Goal: Information Seeking & Learning: Learn about a topic

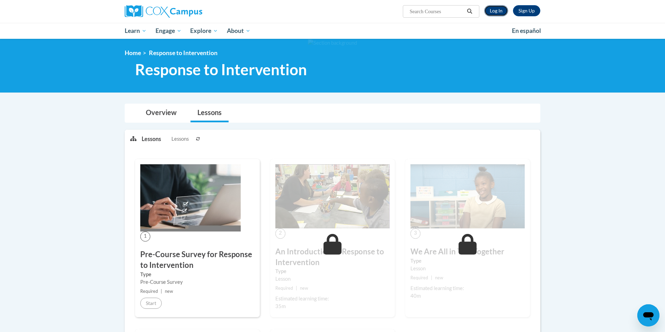
click at [493, 11] on link "Log In" at bounding box center [496, 10] width 24 height 11
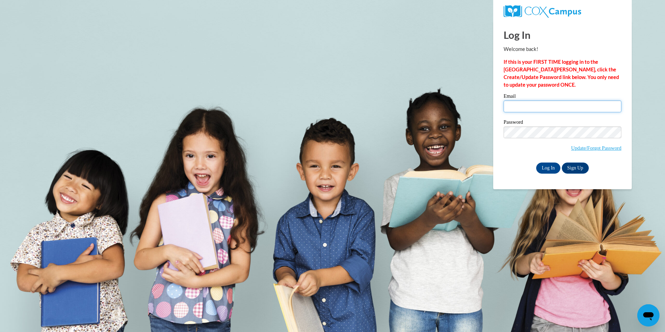
click at [522, 106] on input "Email" at bounding box center [563, 106] width 118 height 12
type input "emiljube@hssdschools.org"
click at [545, 167] on input "Log In" at bounding box center [548, 167] width 24 height 11
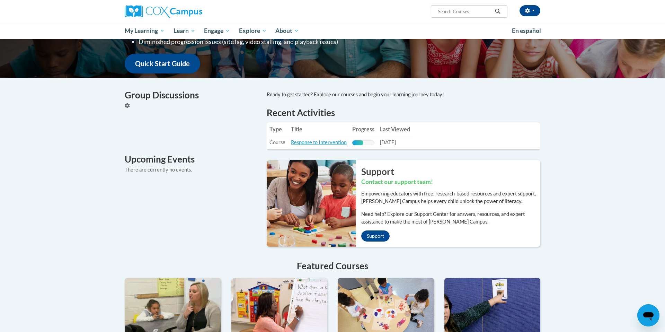
scroll to position [186, 0]
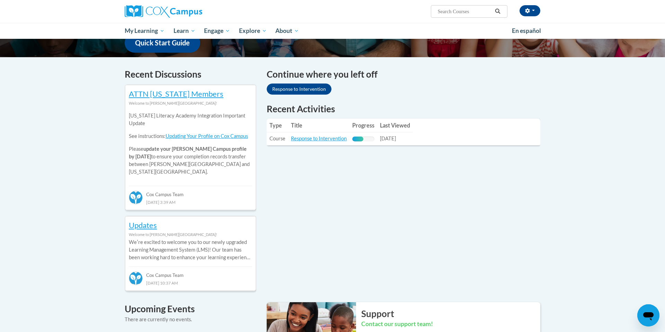
click at [322, 121] on th "Title" at bounding box center [318, 125] width 61 height 14
click at [320, 140] on link "Response to Intervention" at bounding box center [319, 138] width 56 height 6
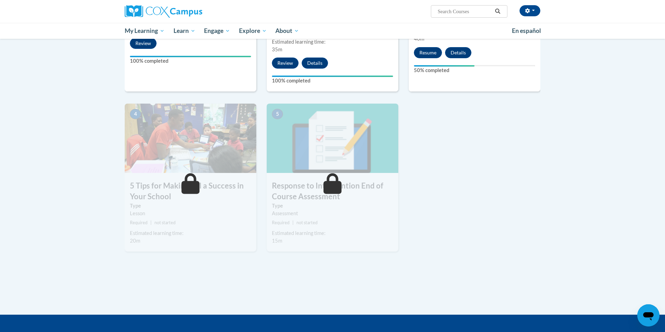
scroll to position [152, 0]
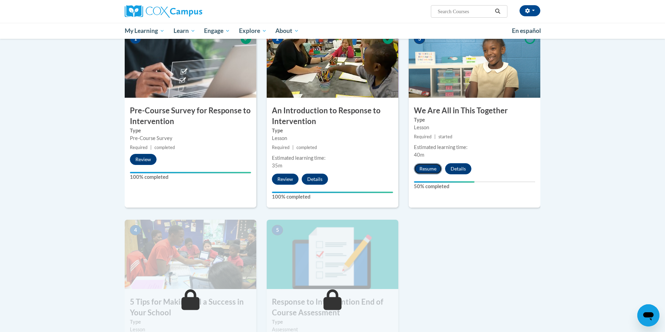
click at [430, 169] on button "Resume" at bounding box center [428, 168] width 28 height 11
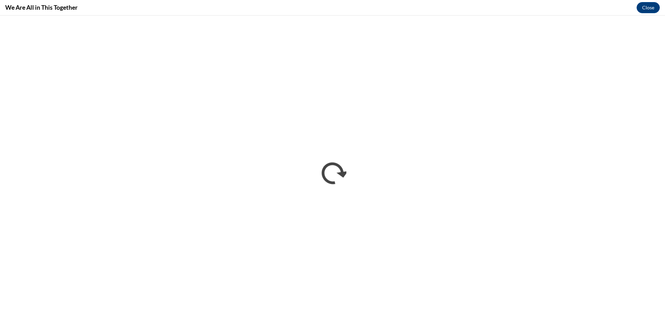
scroll to position [0, 0]
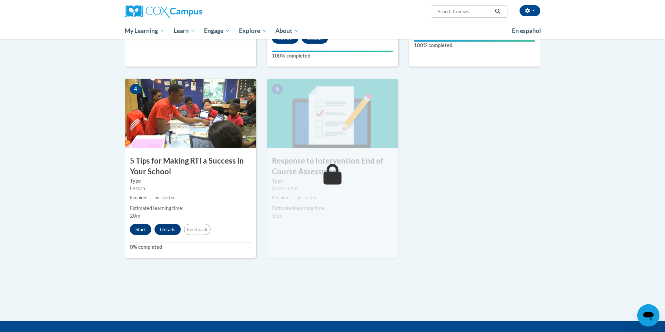
scroll to position [281, 0]
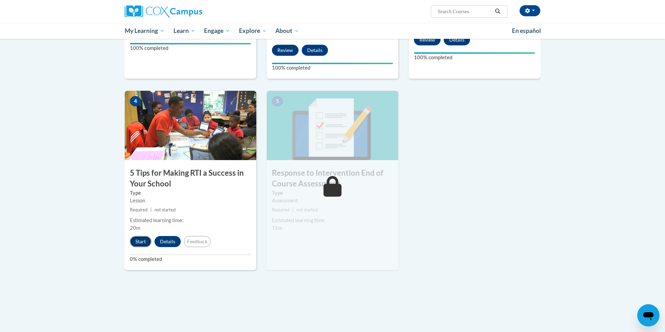
click at [140, 240] on button "Start" at bounding box center [140, 241] width 21 height 11
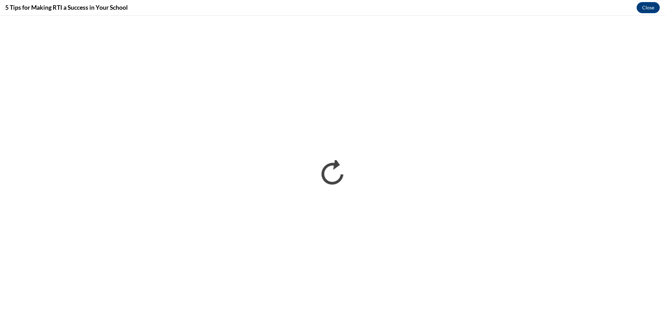
scroll to position [0, 0]
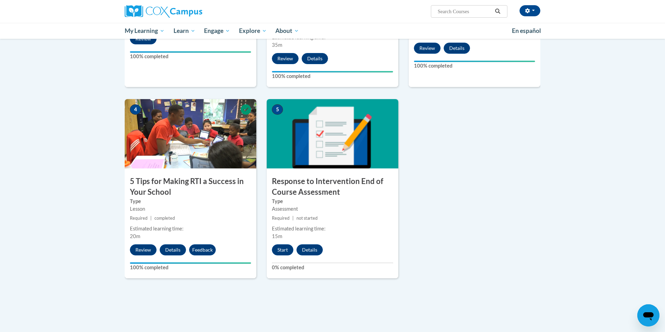
scroll to position [277, 0]
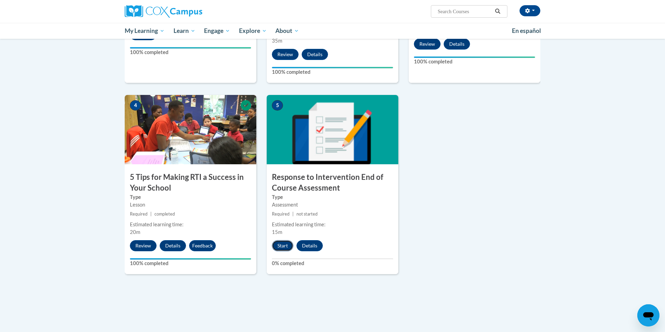
click at [281, 246] on button "Start" at bounding box center [282, 245] width 21 height 11
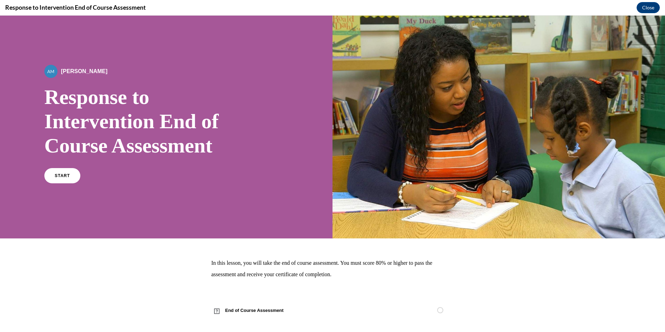
scroll to position [0, 0]
click at [65, 181] on link "START" at bounding box center [62, 176] width 38 height 16
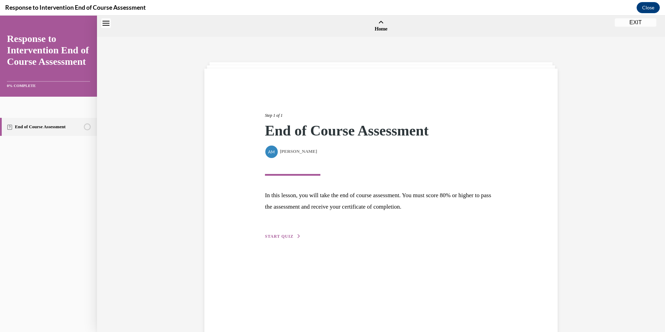
scroll to position [21, 0]
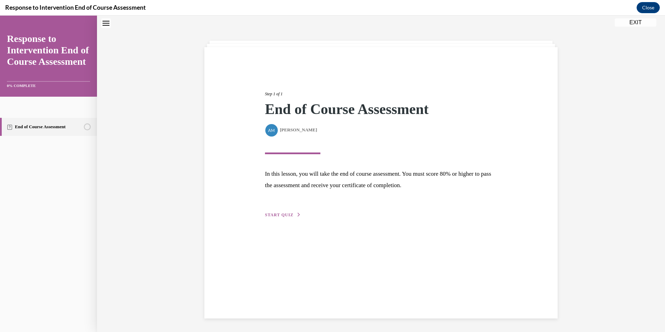
click at [284, 219] on div "Step 1 of 1 End of Course Assessment By Alexander Mackey Alexander Mackey In th…" at bounding box center [380, 182] width 353 height 271
click at [282, 212] on span "START QUIZ" at bounding box center [279, 214] width 28 height 5
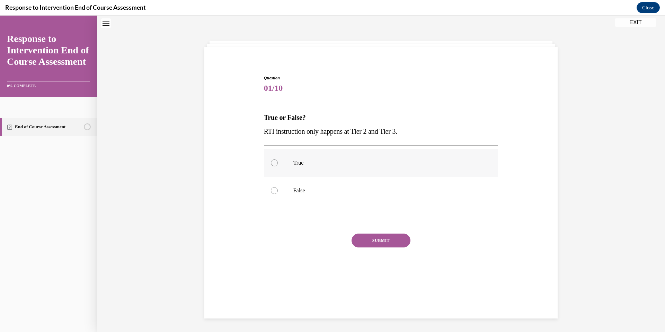
click at [288, 162] on label "True" at bounding box center [381, 163] width 234 height 28
click at [278, 162] on input "True" at bounding box center [274, 162] width 7 height 7
radio input "true"
click at [285, 179] on label "False" at bounding box center [381, 191] width 234 height 28
click at [278, 187] on input "False" at bounding box center [274, 190] width 7 height 7
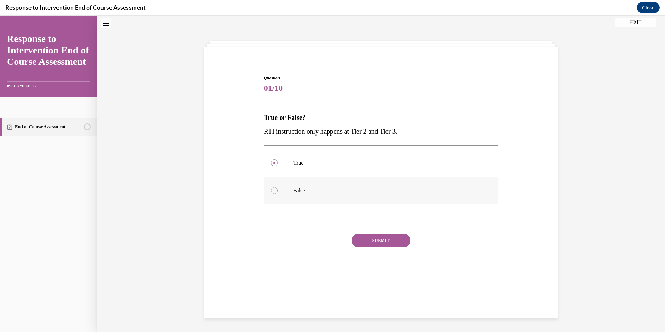
radio input "true"
click at [378, 237] on button "SUBMIT" at bounding box center [381, 240] width 59 height 14
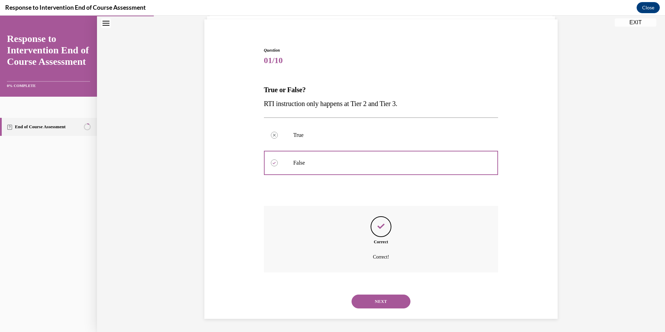
scroll to position [50, 0]
click at [378, 302] on button "NEXT" at bounding box center [381, 301] width 59 height 14
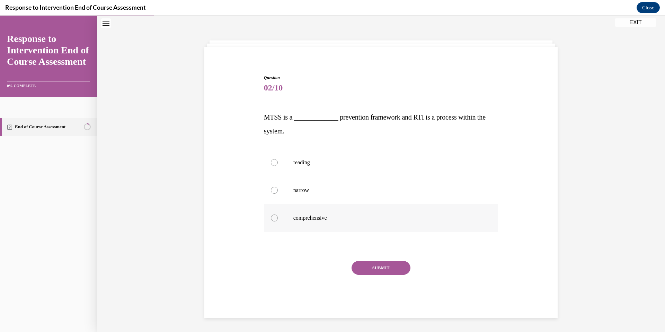
click at [299, 219] on p "comprehensive" at bounding box center [387, 217] width 188 height 7
click at [278, 219] on input "comprehensive" at bounding box center [274, 217] width 7 height 7
radio input "true"
click at [391, 271] on button "SUBMIT" at bounding box center [381, 268] width 59 height 14
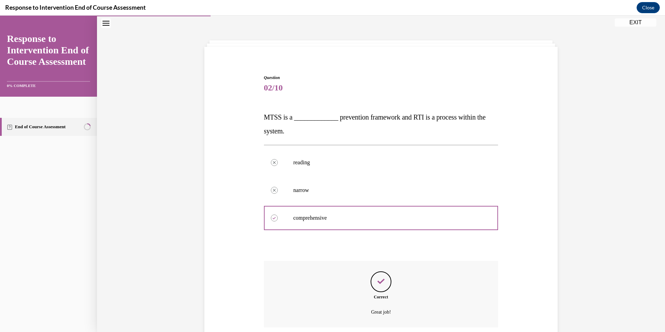
scroll to position [78, 0]
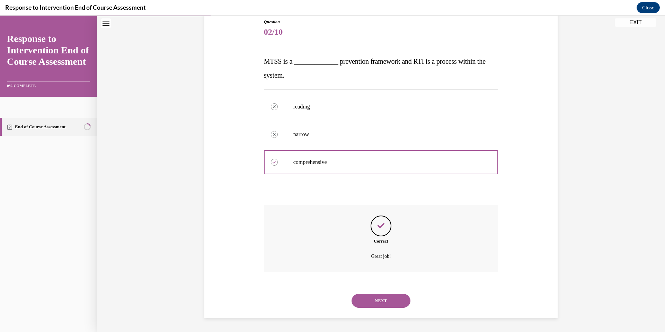
click at [375, 296] on button "NEXT" at bounding box center [381, 301] width 59 height 14
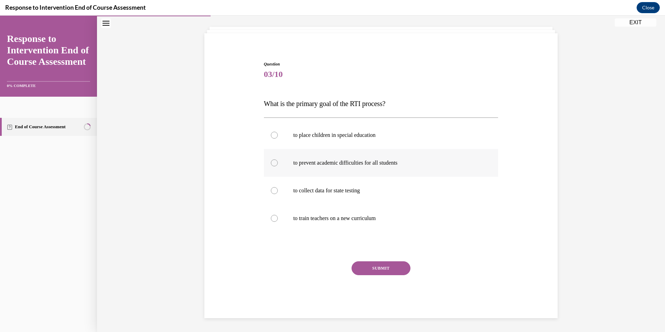
click at [341, 170] on label "to prevent academic difficulties for all students" at bounding box center [381, 163] width 234 height 28
click at [278, 166] on input "to prevent academic difficulties for all students" at bounding box center [274, 162] width 7 height 7
radio input "true"
click at [373, 265] on button "SUBMIT" at bounding box center [381, 268] width 59 height 14
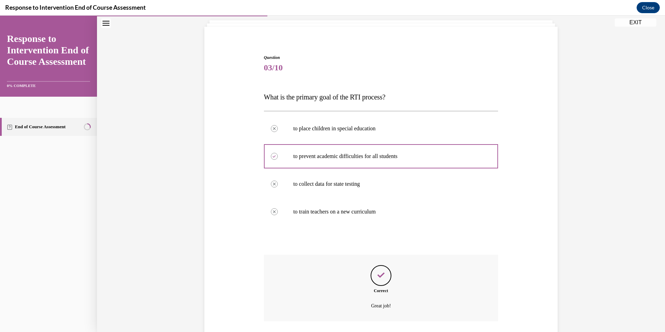
scroll to position [12, 0]
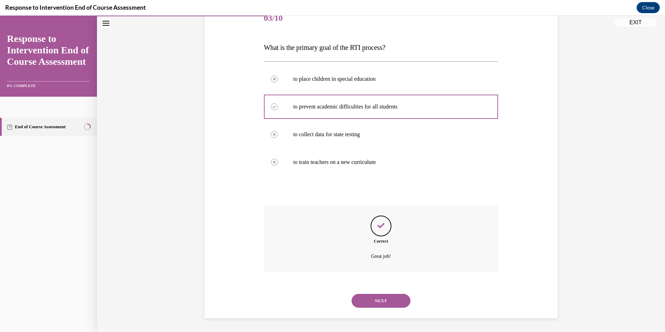
click at [387, 303] on button "NEXT" at bounding box center [381, 301] width 59 height 14
click at [0, 16] on div "SUBMIT NEXT" at bounding box center [0, 16] width 0 height 0
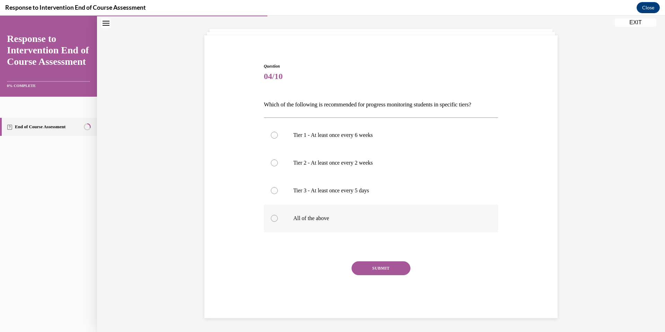
click at [298, 211] on label "All of the above" at bounding box center [381, 218] width 234 height 28
click at [278, 215] on input "All of the above" at bounding box center [274, 218] width 7 height 7
radio input "true"
click at [396, 264] on button "SUBMIT" at bounding box center [381, 268] width 59 height 14
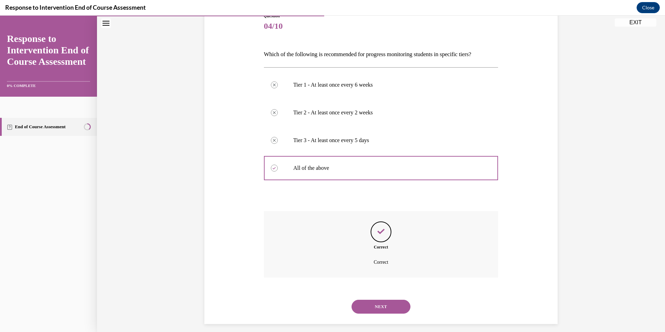
scroll to position [89, 0]
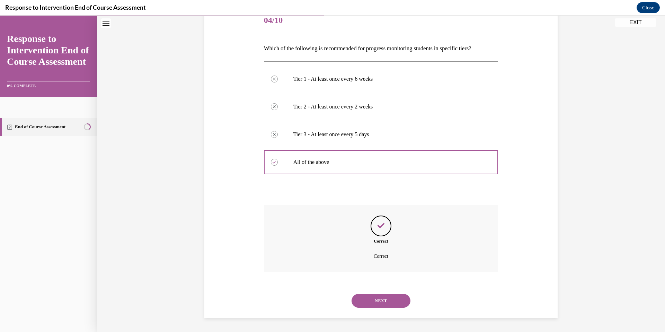
click at [395, 299] on button "NEXT" at bounding box center [381, 301] width 59 height 14
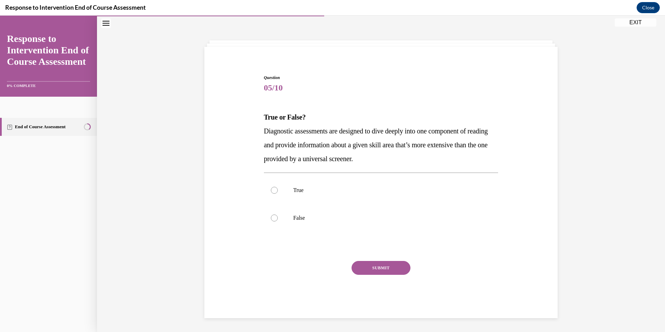
scroll to position [22, 0]
click at [324, 198] on label "True" at bounding box center [381, 190] width 234 height 28
click at [278, 194] on input "True" at bounding box center [274, 190] width 7 height 7
radio input "true"
click at [393, 263] on button "SUBMIT" at bounding box center [381, 268] width 59 height 14
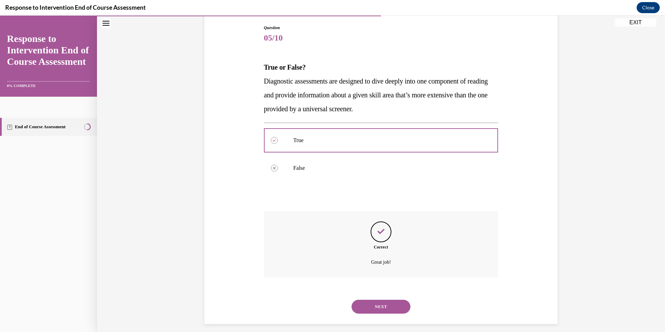
scroll to position [78, 0]
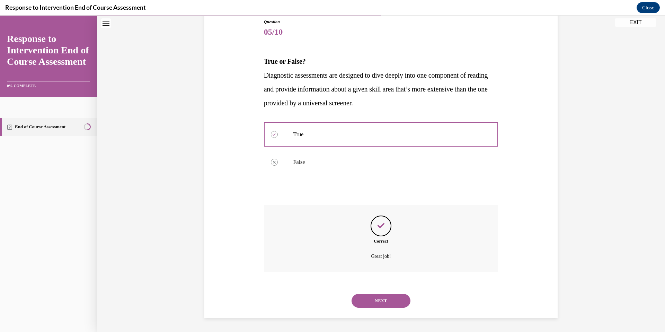
click at [365, 300] on button "NEXT" at bounding box center [381, 301] width 59 height 14
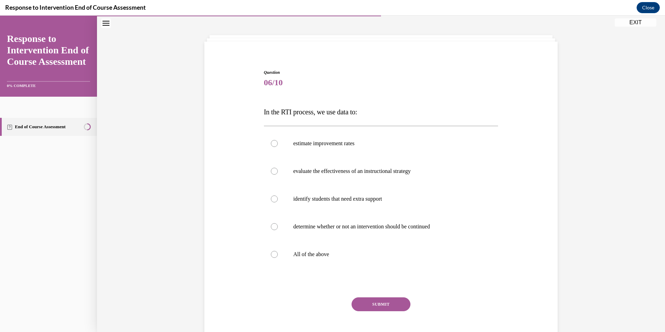
scroll to position [22, 0]
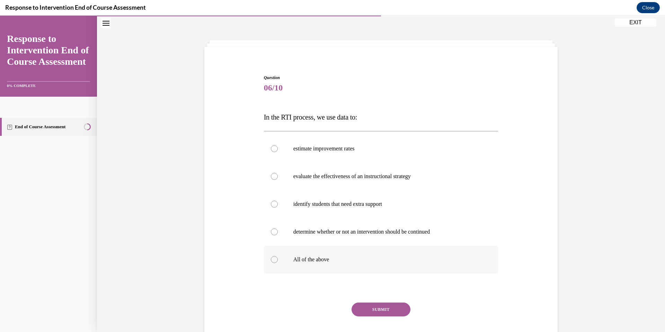
click at [309, 252] on label "All of the above" at bounding box center [381, 260] width 234 height 28
click at [278, 256] on input "All of the above" at bounding box center [274, 259] width 7 height 7
radio input "true"
click at [379, 307] on button "SUBMIT" at bounding box center [381, 309] width 59 height 14
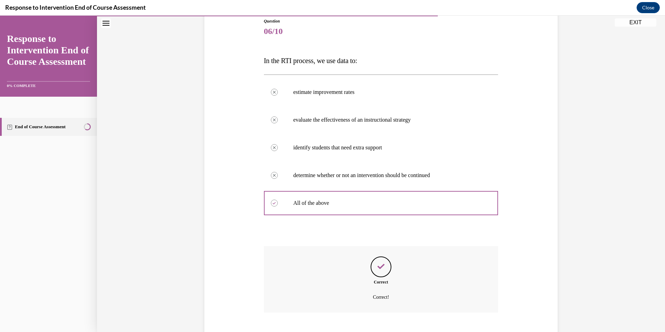
scroll to position [119, 0]
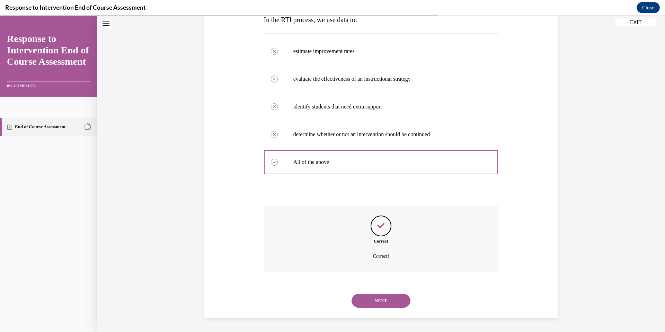
click at [388, 302] on button "NEXT" at bounding box center [381, 301] width 59 height 14
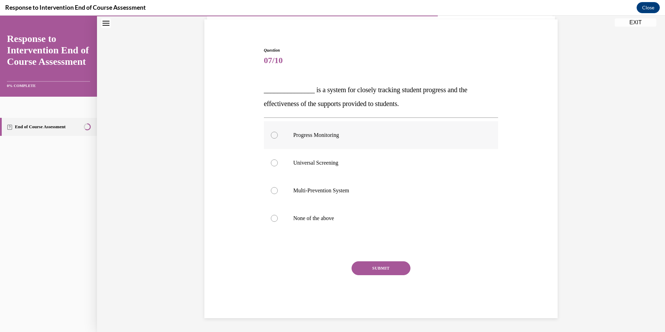
click at [312, 137] on p "Progress Monitoring" at bounding box center [387, 135] width 188 height 7
click at [278, 137] on input "Progress Monitoring" at bounding box center [274, 135] width 7 height 7
radio input "true"
click at [372, 272] on button "SUBMIT" at bounding box center [381, 268] width 59 height 14
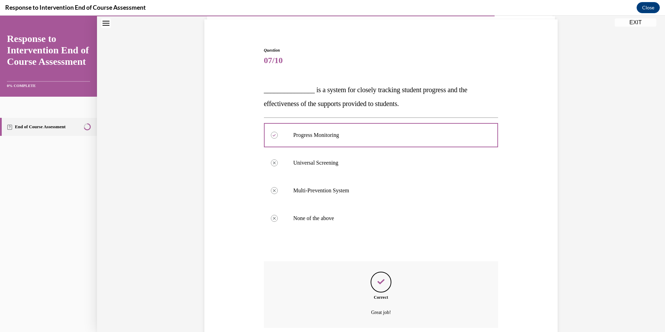
scroll to position [105, 0]
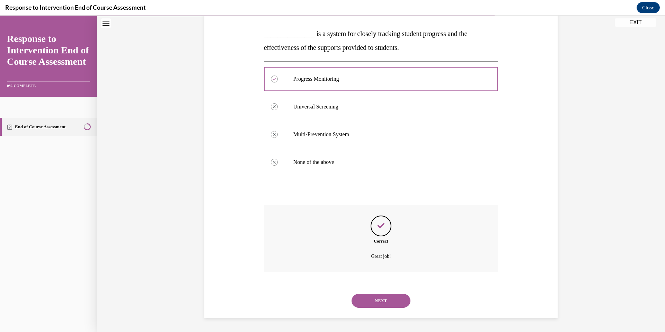
click at [373, 301] on button "NEXT" at bounding box center [381, 301] width 59 height 14
click at [0, 16] on div "SUBMIT NEXT" at bounding box center [0, 16] width 0 height 0
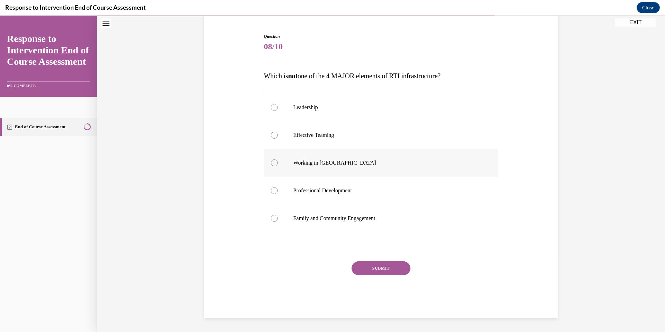
click at [332, 166] on label "Working in Silos" at bounding box center [381, 163] width 234 height 28
click at [278, 166] on input "Working in Silos" at bounding box center [274, 162] width 7 height 7
radio input "true"
click at [381, 269] on button "SUBMIT" at bounding box center [381, 268] width 59 height 14
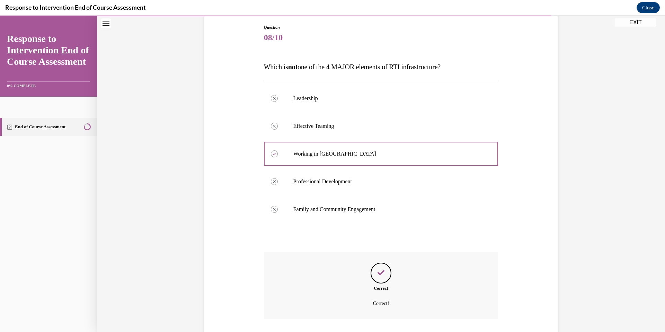
scroll to position [72, 0]
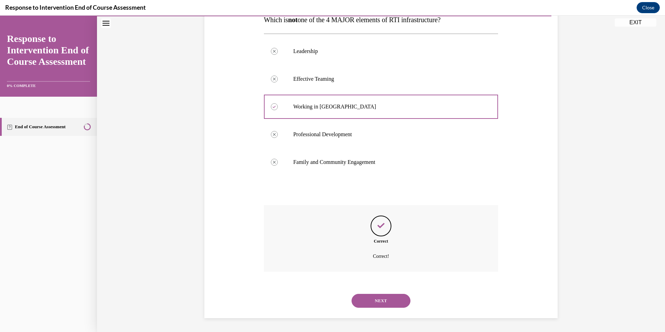
click at [372, 302] on button "NEXT" at bounding box center [381, 301] width 59 height 14
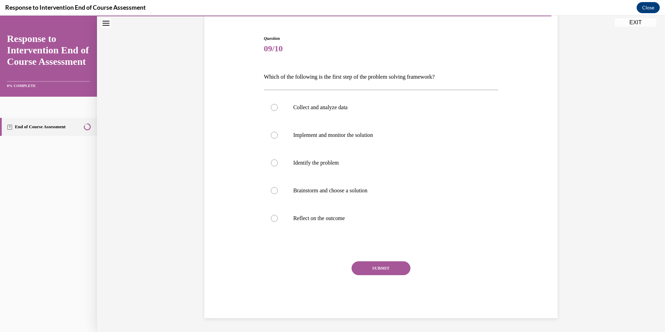
scroll to position [61, 0]
click at [331, 168] on label "Identify the problem" at bounding box center [381, 163] width 234 height 28
click at [278, 166] on input "Identify the problem" at bounding box center [274, 162] width 7 height 7
radio input "true"
click at [379, 265] on button "SUBMIT" at bounding box center [381, 268] width 59 height 14
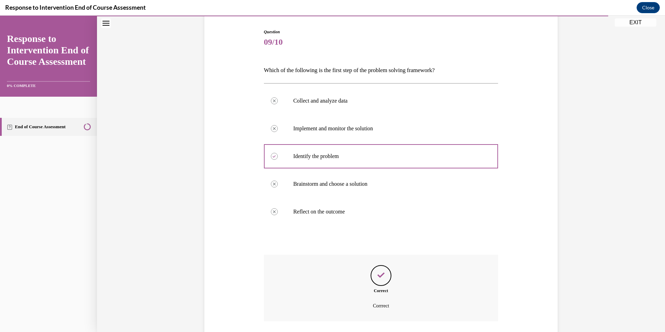
scroll to position [68, 0]
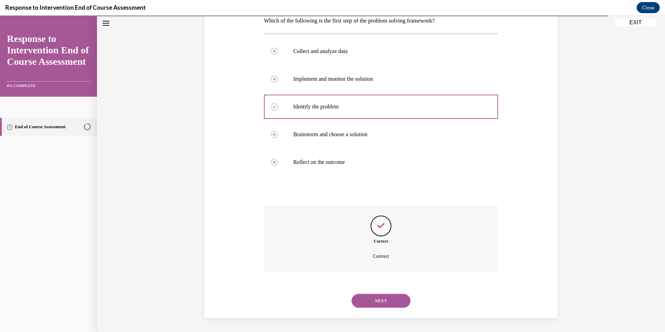
click at [365, 298] on button "NEXT" at bounding box center [381, 301] width 59 height 14
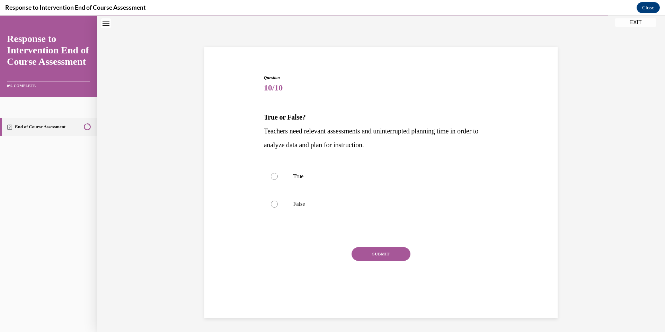
scroll to position [22, 0]
click at [343, 179] on p "True" at bounding box center [387, 176] width 188 height 7
click at [278, 179] on input "True" at bounding box center [274, 176] width 7 height 7
radio input "true"
click at [387, 258] on button "SUBMIT" at bounding box center [381, 254] width 59 height 14
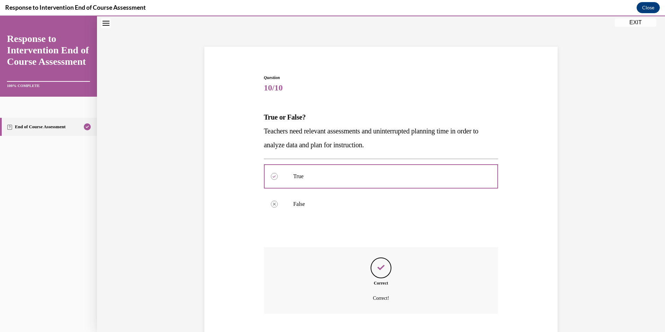
scroll to position [64, 0]
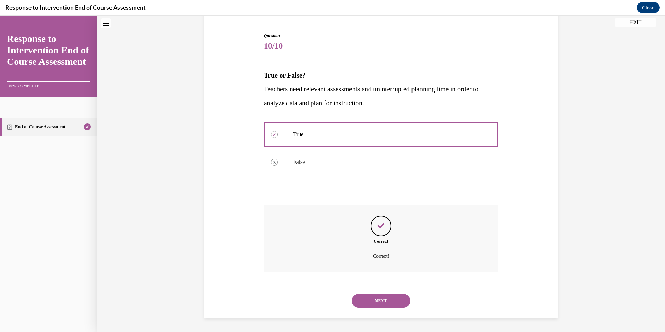
click at [373, 303] on button "NEXT" at bounding box center [381, 301] width 59 height 14
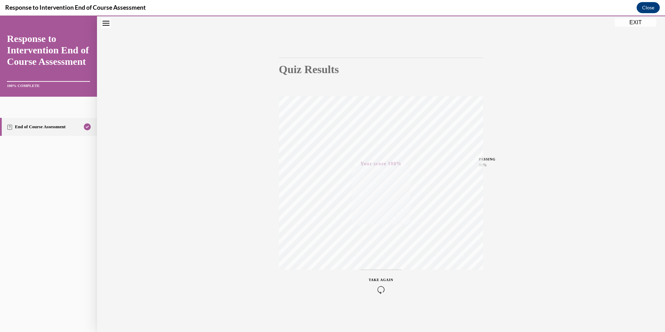
click at [626, 20] on button "EXIT" at bounding box center [636, 22] width 42 height 8
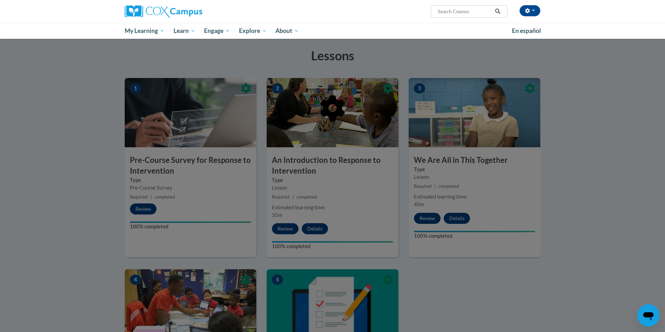
scroll to position [0, 0]
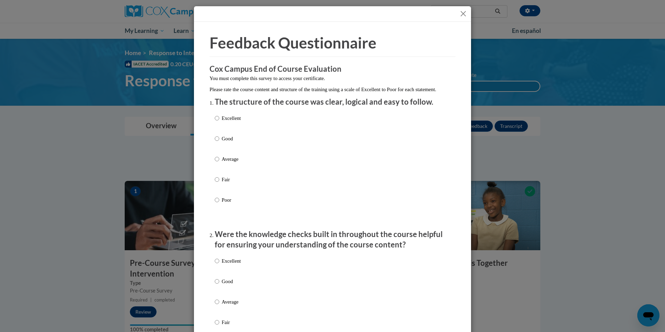
click at [465, 10] on button "Close" at bounding box center [463, 13] width 9 height 9
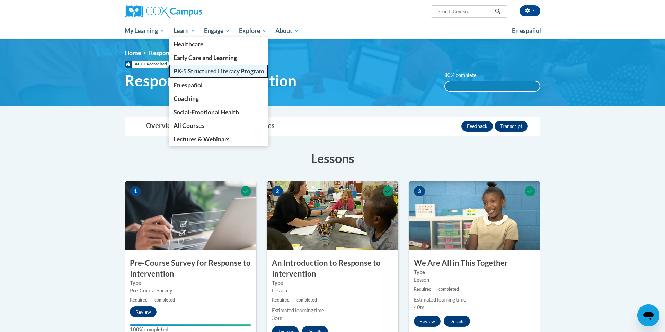
click at [254, 71] on span "PK-5 Structured Literacy Program" at bounding box center [219, 71] width 91 height 7
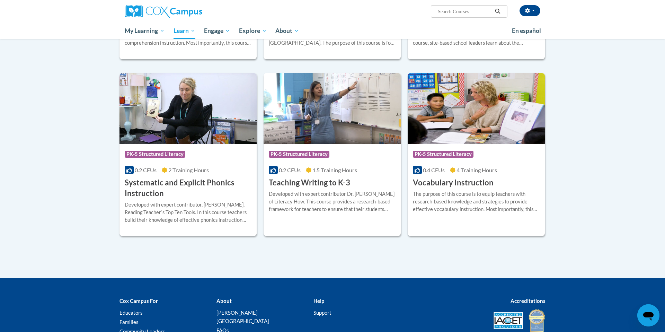
scroll to position [715, 0]
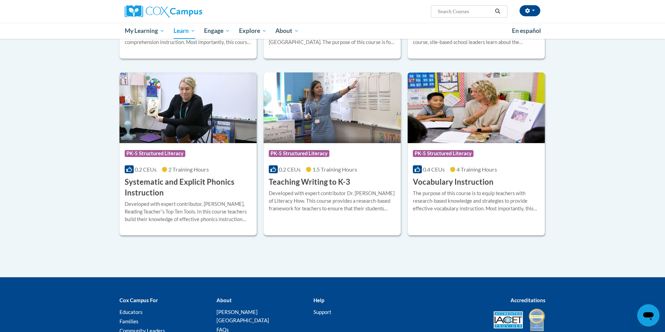
click at [314, 192] on div "Developed with expert contributor Dr. [PERSON_NAME] of Literacy How. This cours…" at bounding box center [332, 200] width 127 height 23
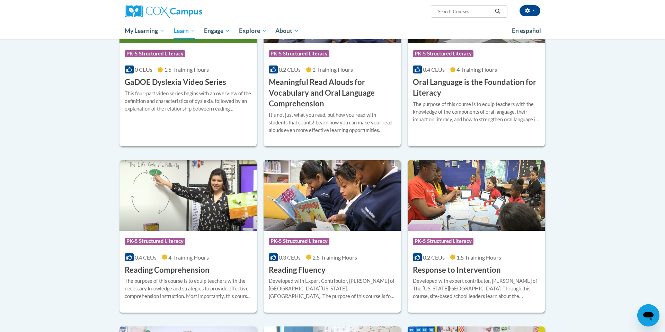
scroll to position [575, 0]
